Goal: Task Accomplishment & Management: Manage account settings

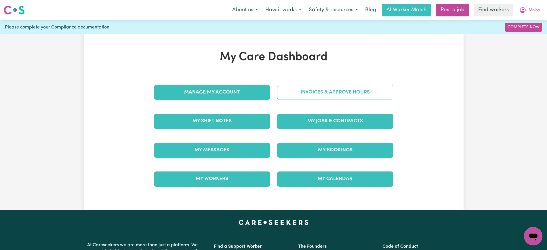
click at [351, 90] on link "Invoices & Approve Hours" at bounding box center [335, 92] width 116 height 15
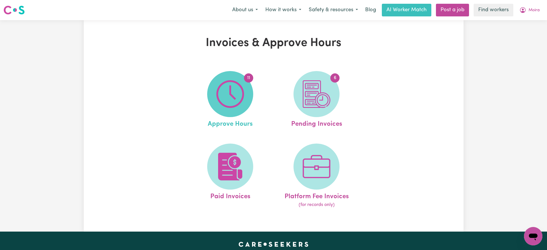
click at [241, 91] on img at bounding box center [231, 94] width 28 height 28
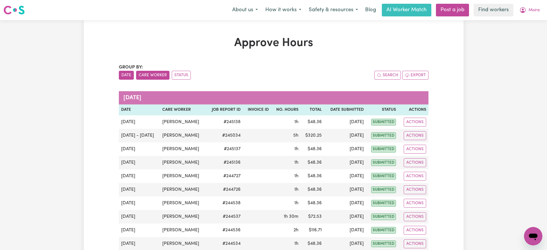
click at [158, 78] on button "Care Worker" at bounding box center [152, 75] width 33 height 9
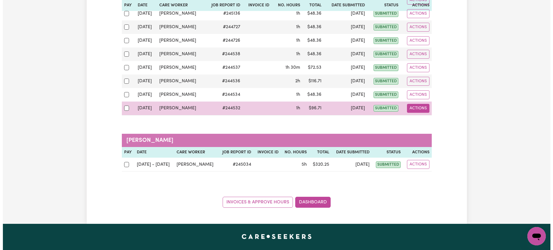
scroll to position [141, 0]
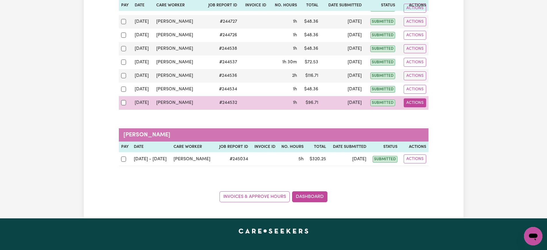
click at [412, 101] on button "Actions" at bounding box center [415, 102] width 22 height 9
click at [420, 114] on link "View Job Report" at bounding box center [429, 117] width 49 height 12
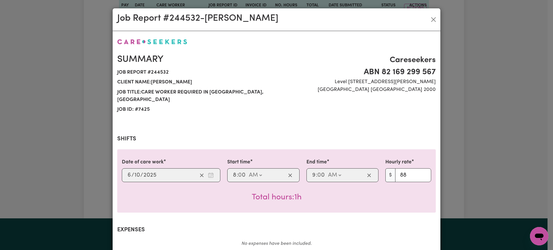
scroll to position [202, 0]
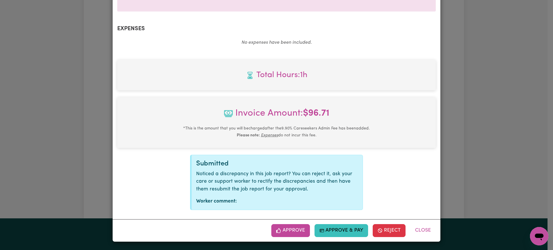
drag, startPoint x: 290, startPoint y: 230, endPoint x: 417, endPoint y: 160, distance: 145.3
click at [290, 230] on button "Approve" at bounding box center [290, 230] width 39 height 13
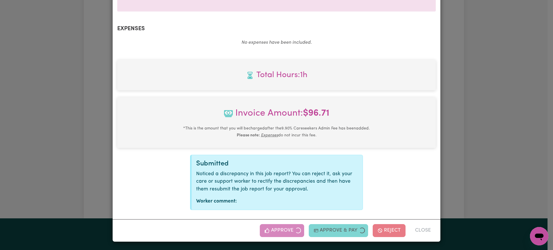
click at [479, 144] on div "Job Report # 244532 - [PERSON_NAME] Summary Job report # 244532 Client name: [P…" at bounding box center [276, 125] width 553 height 250
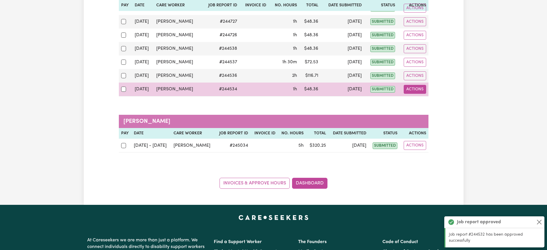
click at [418, 90] on button "Actions" at bounding box center [415, 89] width 22 height 9
click at [420, 104] on link "View Job Report" at bounding box center [429, 103] width 49 height 12
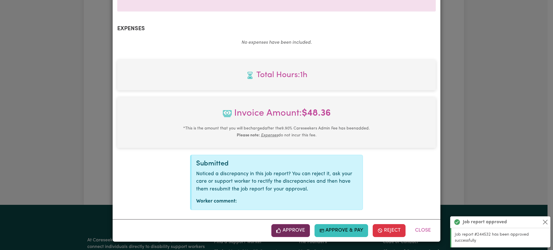
click at [296, 229] on button "Approve" at bounding box center [290, 230] width 39 height 13
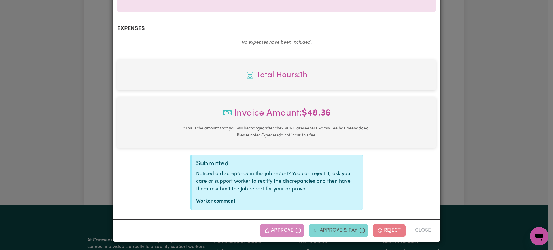
scroll to position [109, 0]
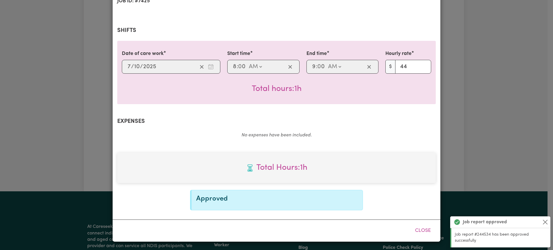
click at [488, 130] on div "Job Report # 244534 - [PERSON_NAME] Summary Job report # 244534 Client name: [P…" at bounding box center [276, 125] width 553 height 250
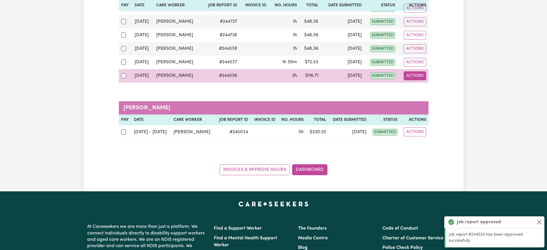
click at [417, 75] on button "Actions" at bounding box center [415, 75] width 22 height 9
click at [421, 88] on link "View Job Report" at bounding box center [429, 90] width 49 height 12
select select "pm"
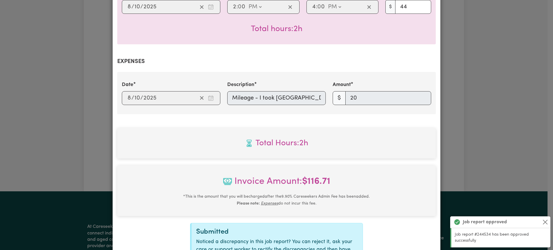
scroll to position [237, 0]
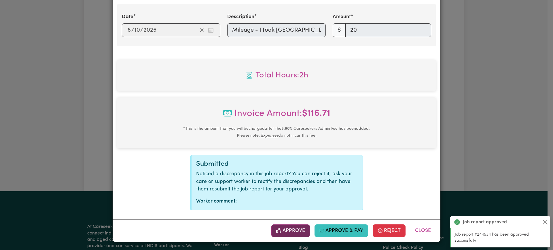
click at [289, 232] on button "Approve" at bounding box center [290, 231] width 39 height 13
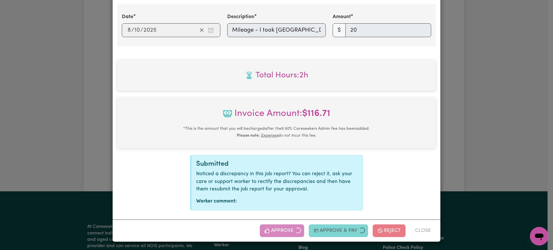
scroll to position [144, 0]
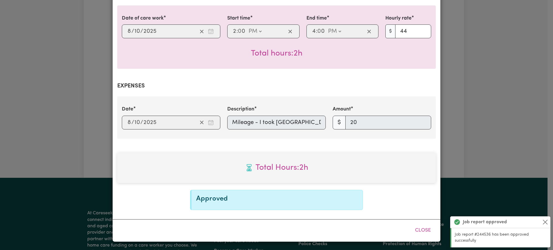
drag, startPoint x: 489, startPoint y: 118, endPoint x: 519, endPoint y: 73, distance: 53.9
click at [519, 73] on div "Job Report # 244536 - [PERSON_NAME] Summary Job report # 244536 Client name: [P…" at bounding box center [276, 125] width 553 height 250
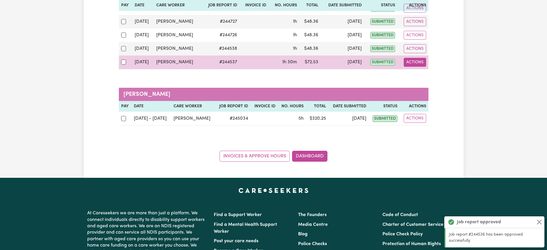
click at [410, 62] on button "Actions" at bounding box center [415, 62] width 22 height 9
click at [417, 77] on link "View Job Report" at bounding box center [429, 76] width 49 height 12
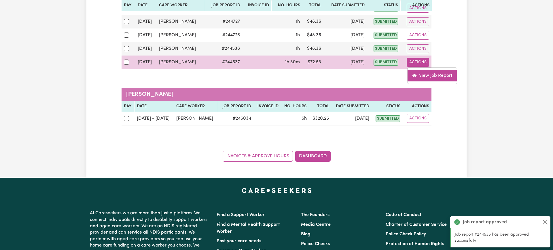
select select "pm"
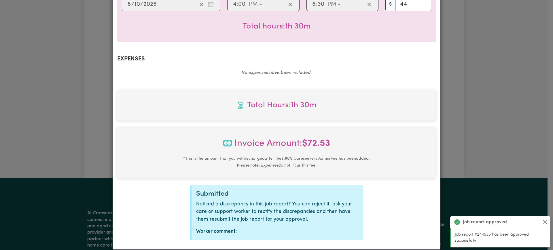
scroll to position [202, 0]
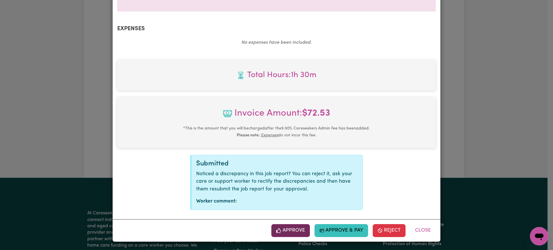
drag, startPoint x: 290, startPoint y: 231, endPoint x: 424, endPoint y: 144, distance: 159.5
click at [290, 230] on button "Approve" at bounding box center [290, 230] width 39 height 13
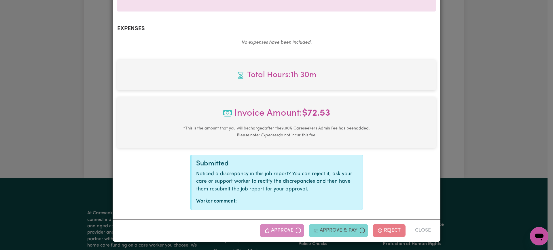
click at [493, 115] on div "Job Report # 244537 - [PERSON_NAME] Summary Job report # 244537 Client name: [P…" at bounding box center [276, 125] width 553 height 250
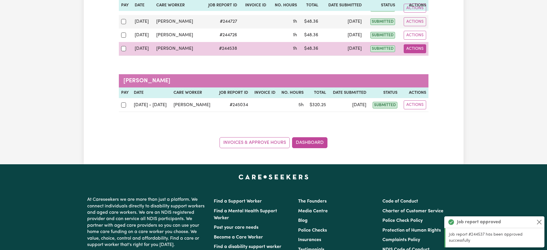
click at [411, 50] on button "Actions" at bounding box center [415, 48] width 22 height 9
click at [420, 64] on link "View Job Report" at bounding box center [429, 62] width 49 height 12
select select "pm"
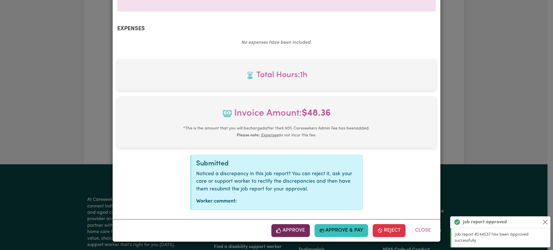
click at [290, 231] on button "Approve" at bounding box center [290, 230] width 39 height 13
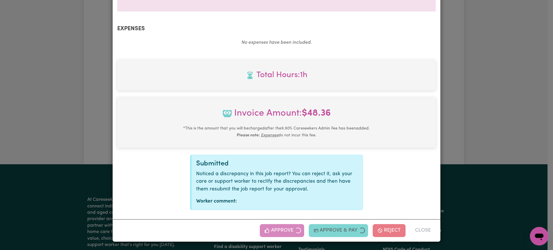
click at [534, 93] on div "Job Report # 244538 - [PERSON_NAME] Summary Job report # 244538 Client name: [P…" at bounding box center [276, 125] width 553 height 250
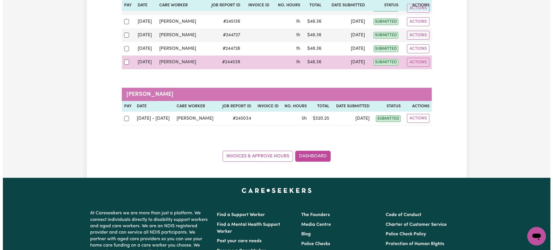
scroll to position [128, 0]
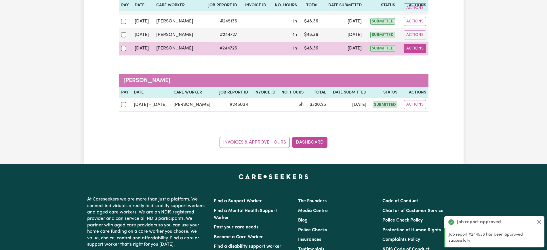
click at [408, 48] on button "Actions" at bounding box center [415, 48] width 22 height 9
click at [421, 65] on link "View Job Report" at bounding box center [429, 62] width 49 height 12
select select "pm"
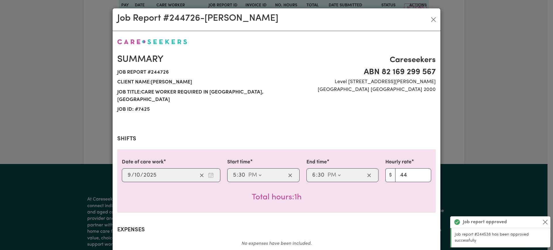
scroll to position [202, 0]
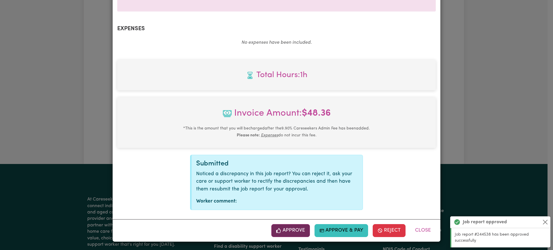
click at [294, 228] on button "Approve" at bounding box center [290, 230] width 39 height 13
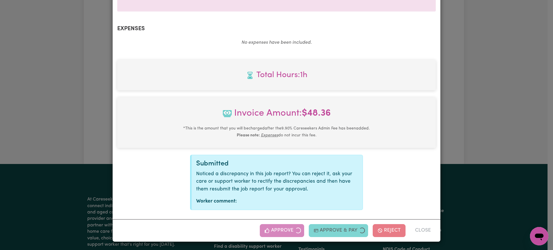
click at [509, 110] on div "Job Report # 244726 - [GEOGRAPHIC_DATA][PERSON_NAME] Summary Job report # 24472…" at bounding box center [276, 125] width 553 height 250
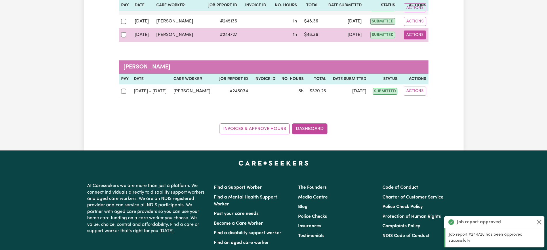
click at [413, 34] on button "Actions" at bounding box center [415, 35] width 22 height 9
click at [421, 47] on link "View Job Report" at bounding box center [429, 49] width 49 height 12
select select "pm"
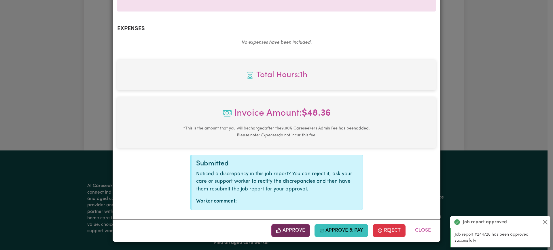
click at [289, 230] on button "Approve" at bounding box center [290, 230] width 39 height 13
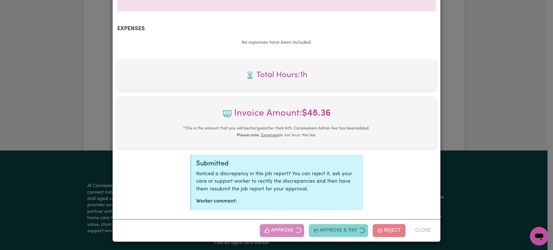
click at [476, 115] on div "Job Report # 244727 - [GEOGRAPHIC_DATA][PERSON_NAME] Summary Job report # 24472…" at bounding box center [276, 125] width 553 height 250
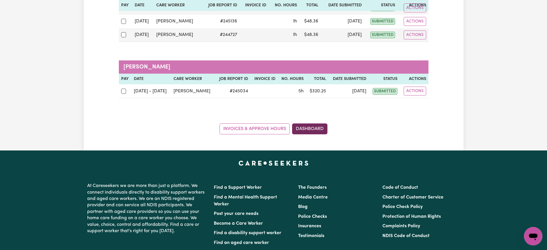
click at [319, 129] on link "Dashboard" at bounding box center [309, 129] width 35 height 11
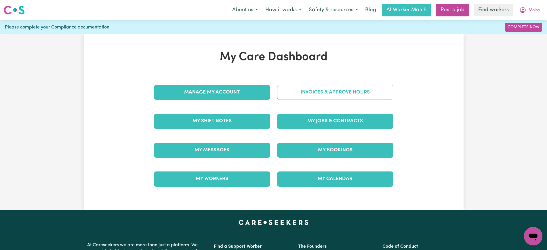
click at [327, 96] on link "Invoices & Approve Hours" at bounding box center [335, 92] width 116 height 15
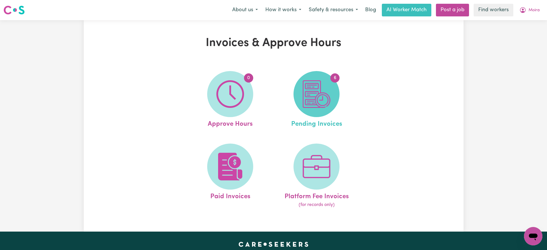
click at [328, 101] on img at bounding box center [317, 94] width 28 height 28
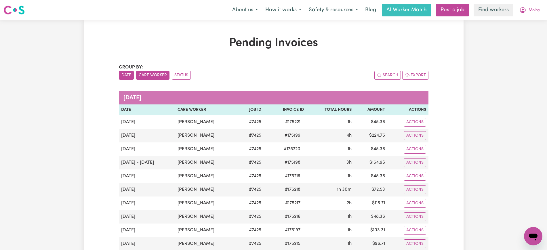
click at [150, 75] on button "Care Worker" at bounding box center [152, 75] width 33 height 9
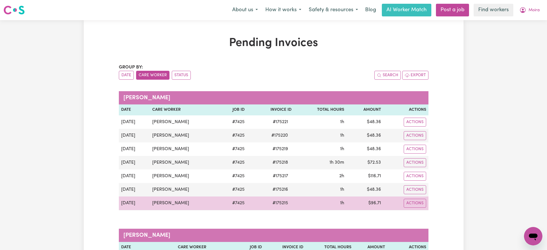
click at [277, 203] on span "# 175215" at bounding box center [280, 203] width 22 height 7
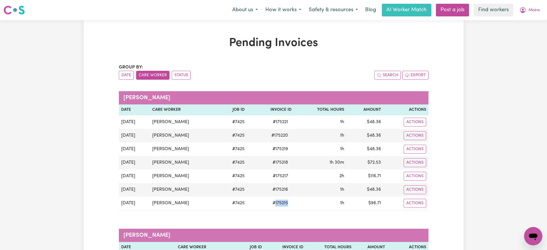
copy span "175215"
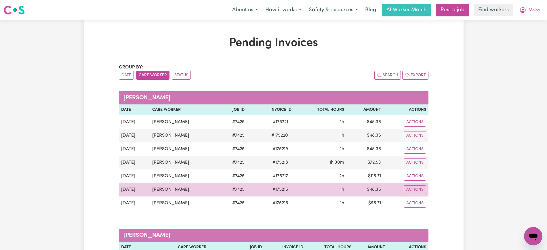
click at [281, 190] on span "# 175216" at bounding box center [280, 189] width 22 height 7
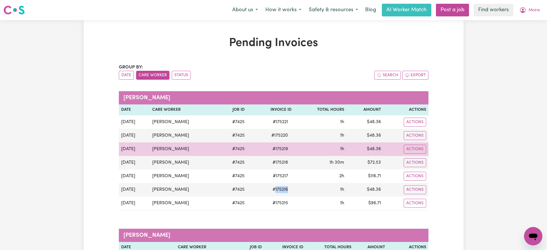
copy span "175216"
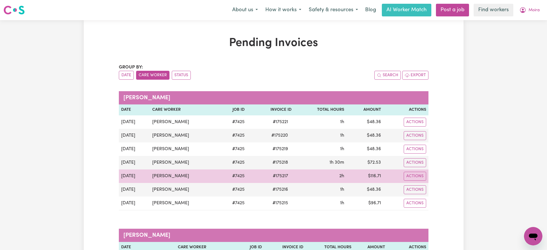
click at [276, 177] on span "# 175217" at bounding box center [281, 176] width 22 height 7
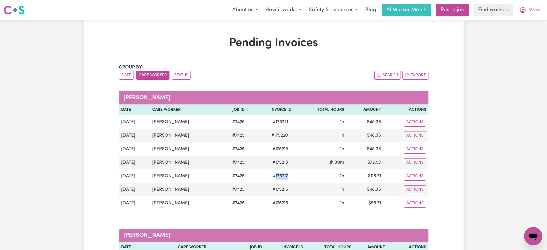
copy span "175217"
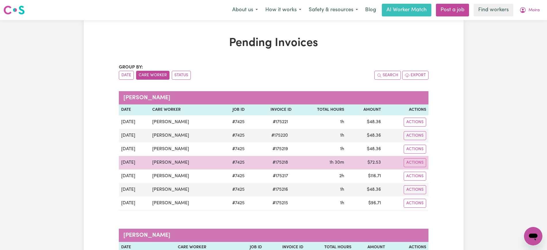
click at [279, 162] on span "# 175218" at bounding box center [280, 162] width 22 height 7
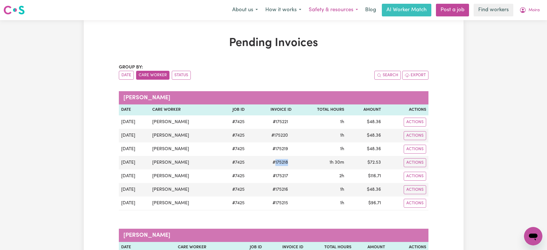
copy span "175218"
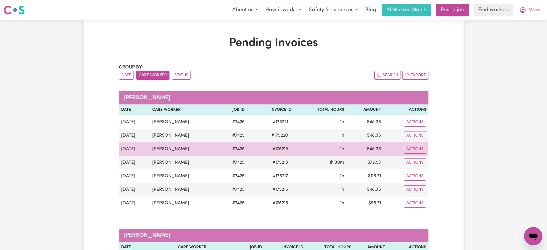
click at [279, 147] on span "# 175219" at bounding box center [280, 149] width 22 height 7
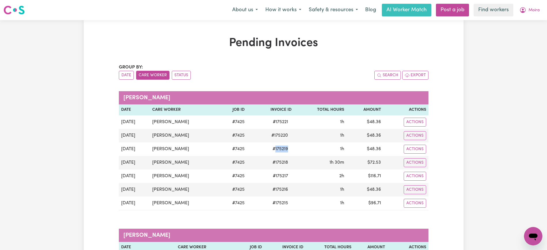
copy span "175219"
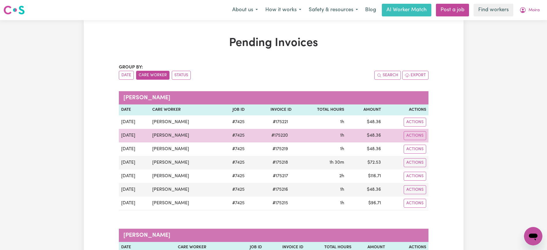
click at [283, 137] on span "# 175220" at bounding box center [280, 135] width 24 height 7
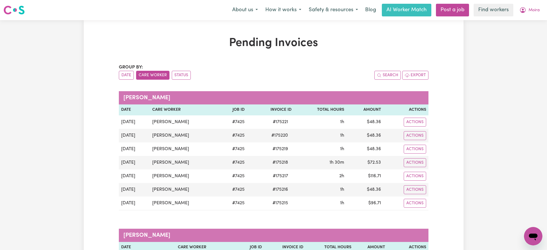
drag, startPoint x: 281, startPoint y: 134, endPoint x: 316, endPoint y: 85, distance: 60.4
click at [281, 134] on span "# 175220" at bounding box center [280, 135] width 24 height 7
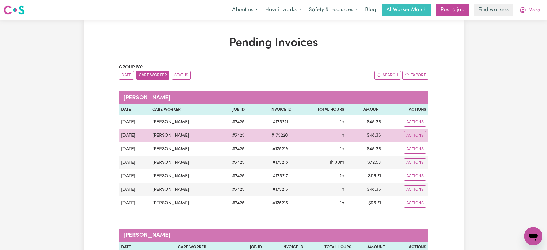
click at [277, 134] on span "# 175220" at bounding box center [280, 135] width 24 height 7
click at [275, 138] on span "# 175220" at bounding box center [280, 135] width 24 height 7
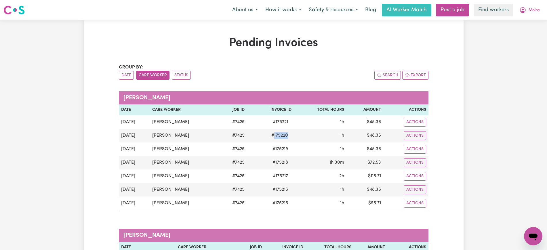
copy span "175220"
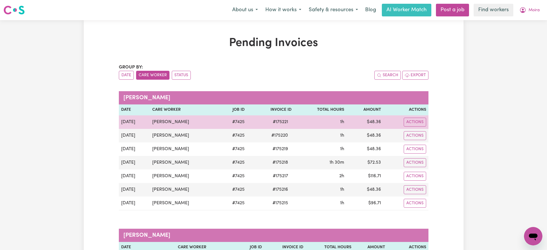
click at [281, 124] on span "# 175221" at bounding box center [281, 122] width 22 height 7
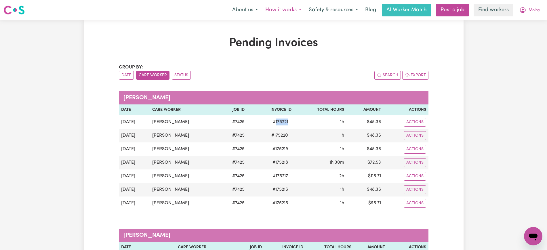
copy span "175221"
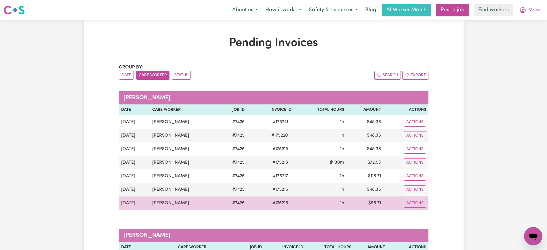
click at [373, 203] on td "$ 96.71" at bounding box center [365, 204] width 37 height 14
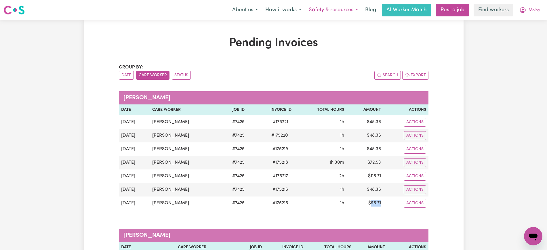
copy td "96.71"
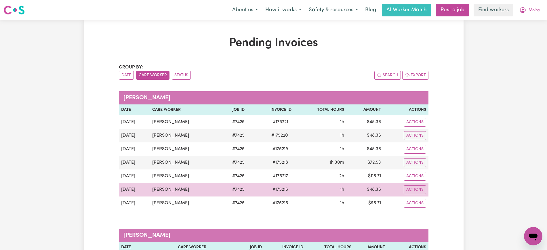
click at [374, 187] on td "$ 48.36" at bounding box center [365, 190] width 37 height 14
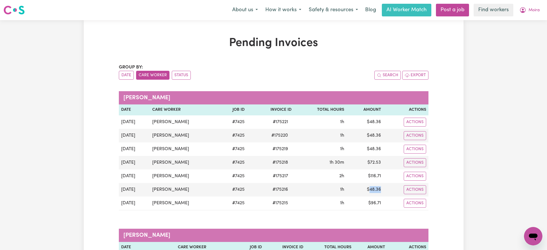
copy td "48.36"
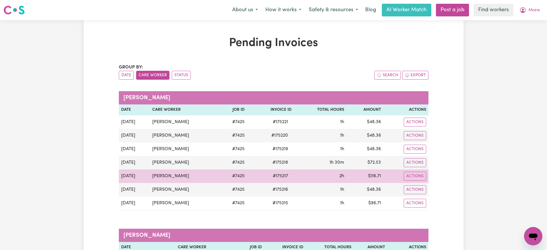
click at [372, 177] on td "$ 116.71" at bounding box center [365, 177] width 37 height 14
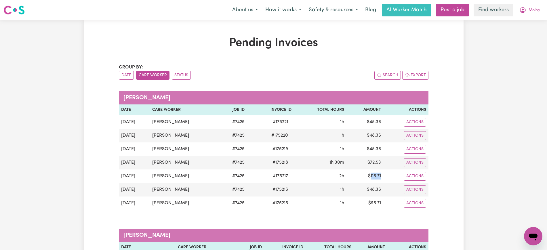
copy td "116.71"
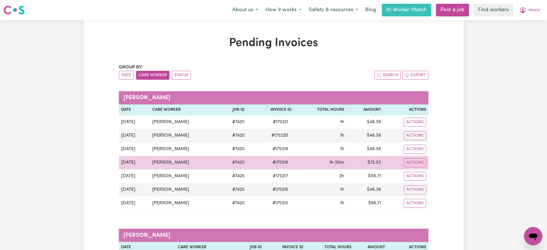
click at [376, 160] on td "$ 72.53" at bounding box center [365, 163] width 37 height 14
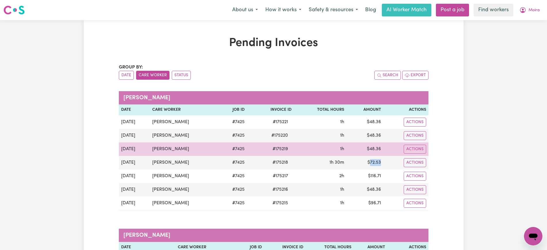
click at [374, 150] on td "$ 48.36" at bounding box center [365, 150] width 37 height 14
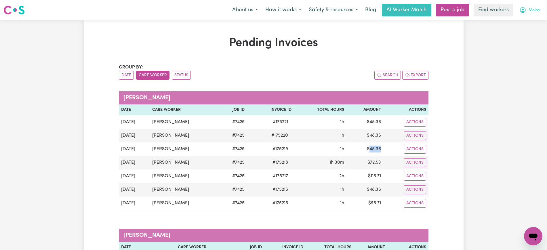
click at [528, 8] on button "Moira" at bounding box center [530, 10] width 28 height 12
click at [526, 34] on link "Logout" at bounding box center [521, 33] width 46 height 11
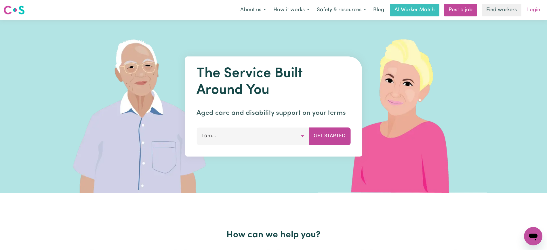
click at [533, 10] on link "Login" at bounding box center [534, 10] width 20 height 13
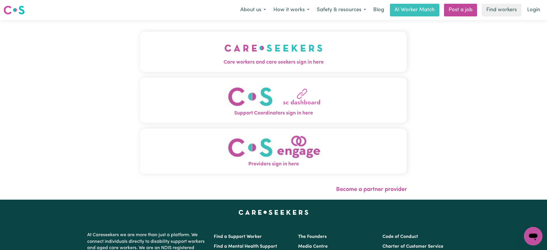
click at [258, 47] on img "Care workers and care seekers sign in here" at bounding box center [274, 47] width 98 height 21
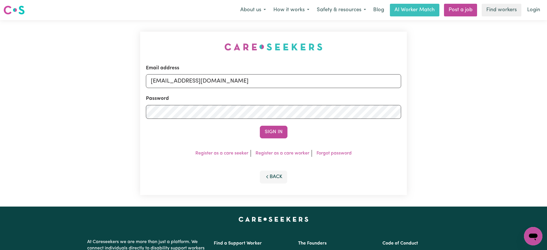
click at [160, 41] on div "Email address [EMAIL_ADDRESS][DOMAIN_NAME] Password Sign In Register as a care …" at bounding box center [274, 113] width 274 height 187
drag, startPoint x: 179, startPoint y: 81, endPoint x: 535, endPoint y: 81, distance: 355.7
click at [547, 86] on html "Menu About us How it works Safety & resources Blog AI Worker Match Post a job F…" at bounding box center [273, 218] width 547 height 436
type input "[EMAIL_ADDRESS][DOMAIN_NAME]"
click at [260, 126] on button "Sign In" at bounding box center [274, 132] width 28 height 13
